Goal: Find contact information: Find contact information

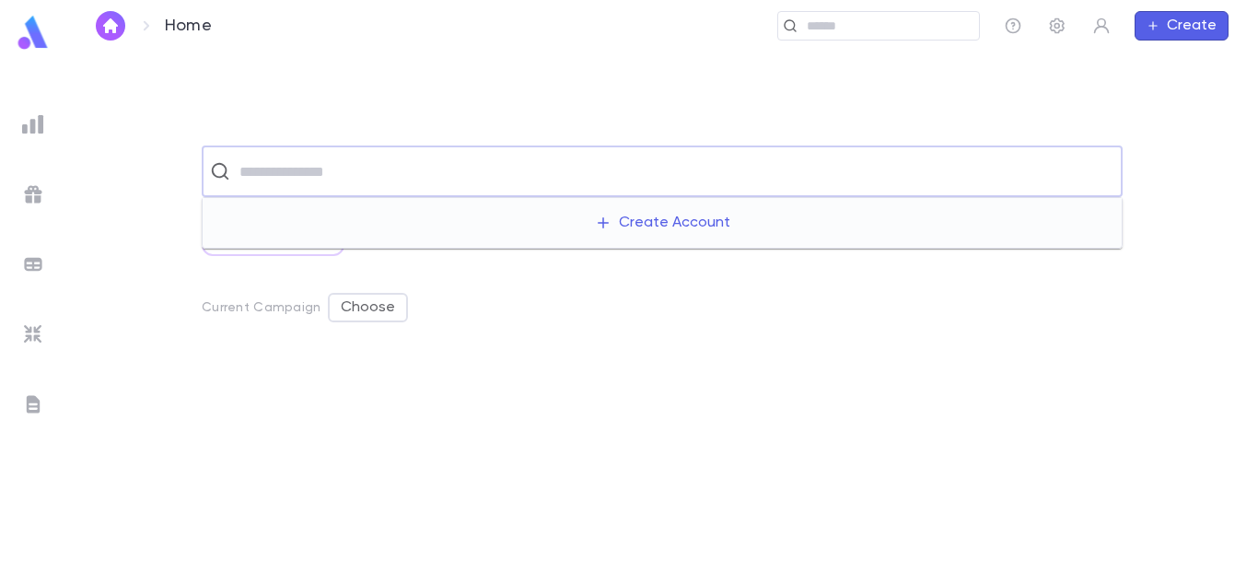
click at [556, 177] on input "text" at bounding box center [674, 171] width 881 height 35
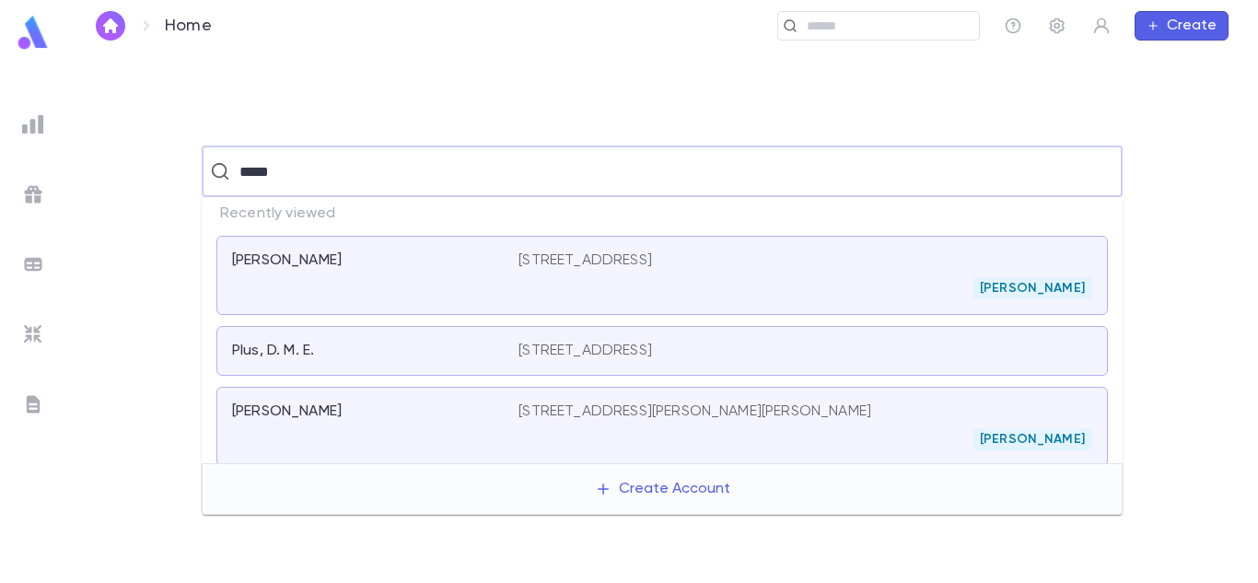
type input "*****"
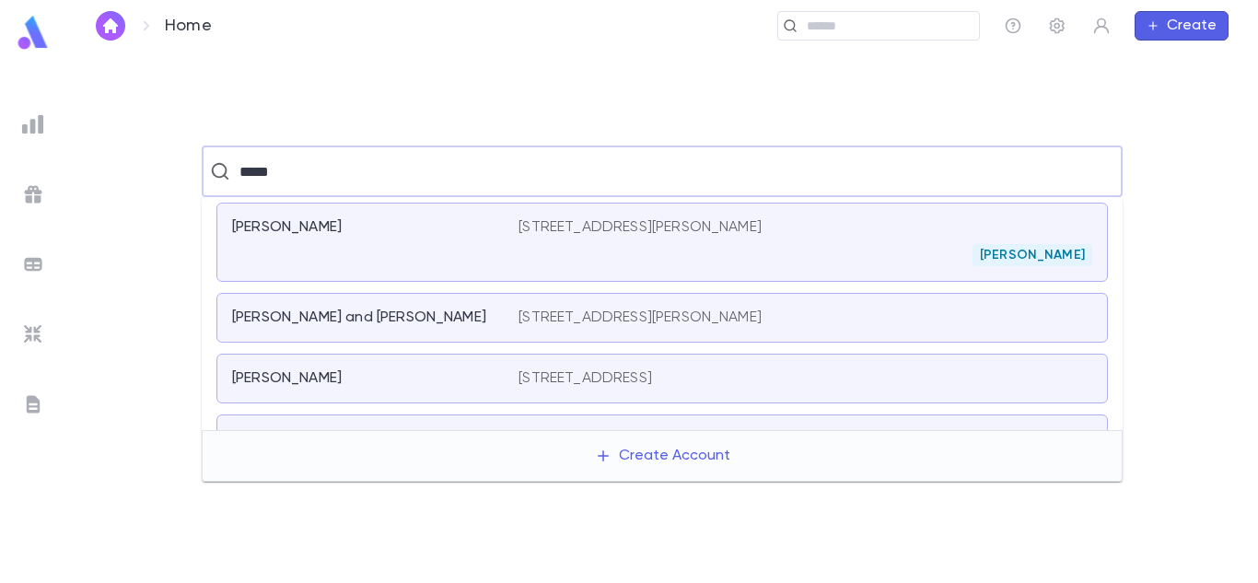
click at [477, 228] on div "[PERSON_NAME]" at bounding box center [364, 227] width 264 height 18
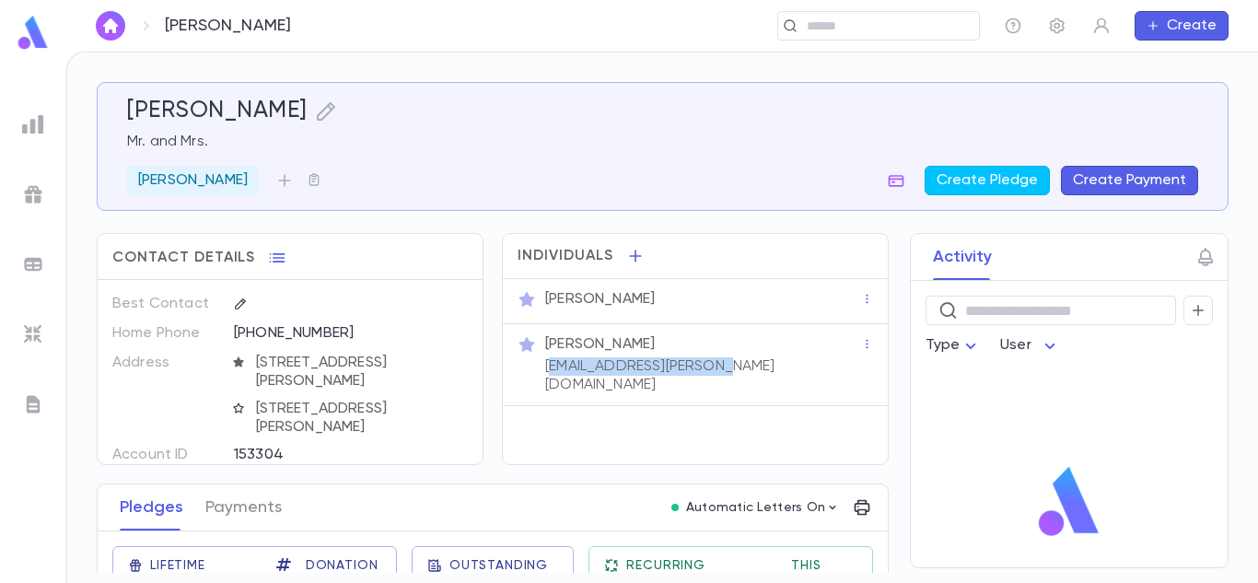
drag, startPoint x: 727, startPoint y: 375, endPoint x: 554, endPoint y: 368, distance: 173.4
click at [554, 368] on div "[PERSON_NAME] [EMAIL_ADDRESS][PERSON_NAME][DOMAIN_NAME]" at bounding box center [702, 363] width 320 height 63
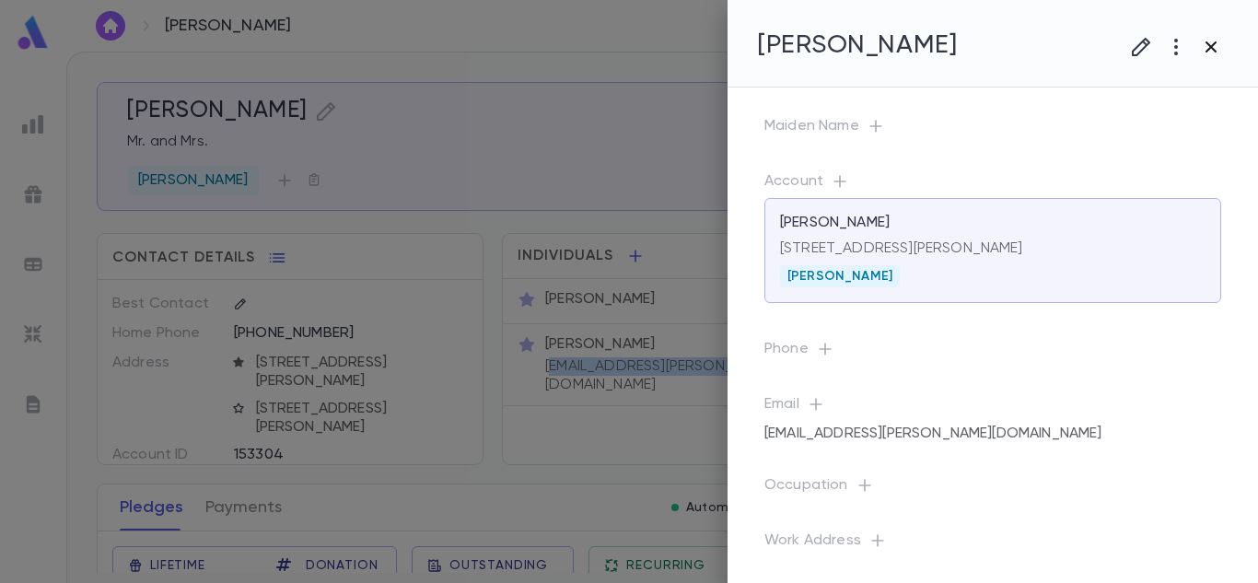
click at [1207, 49] on icon "button" at bounding box center [1211, 47] width 22 height 22
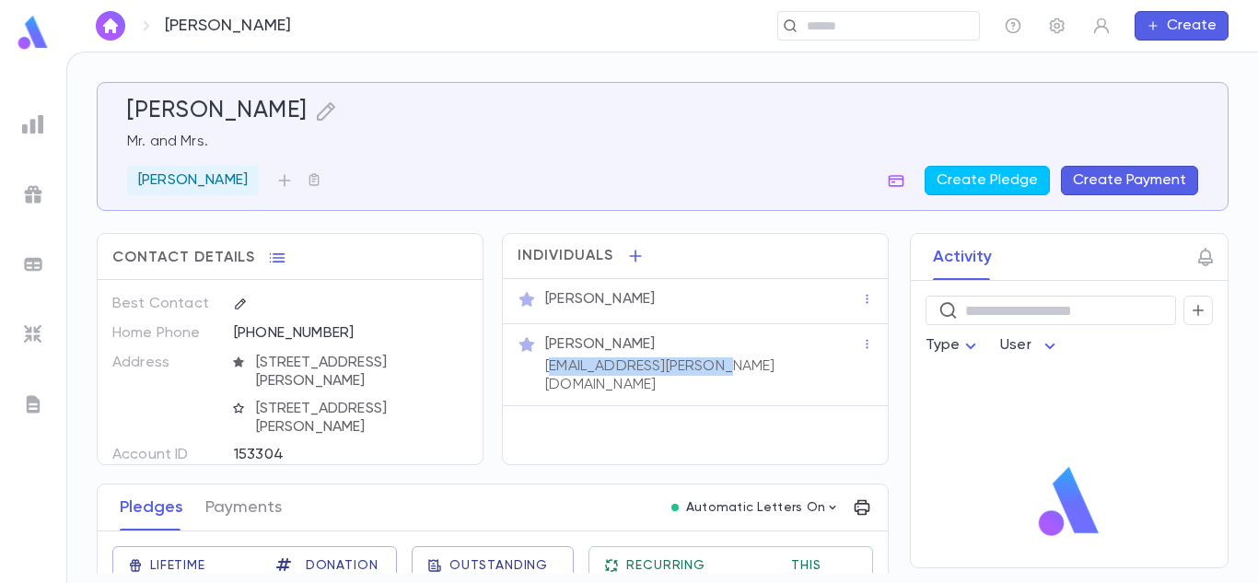
copy p "[PERSON_NAME][EMAIL_ADDRESS][DOMAIN_NAME]"
click at [443, 333] on icon "button" at bounding box center [448, 333] width 13 height 13
